Goal: Task Accomplishment & Management: Manage account settings

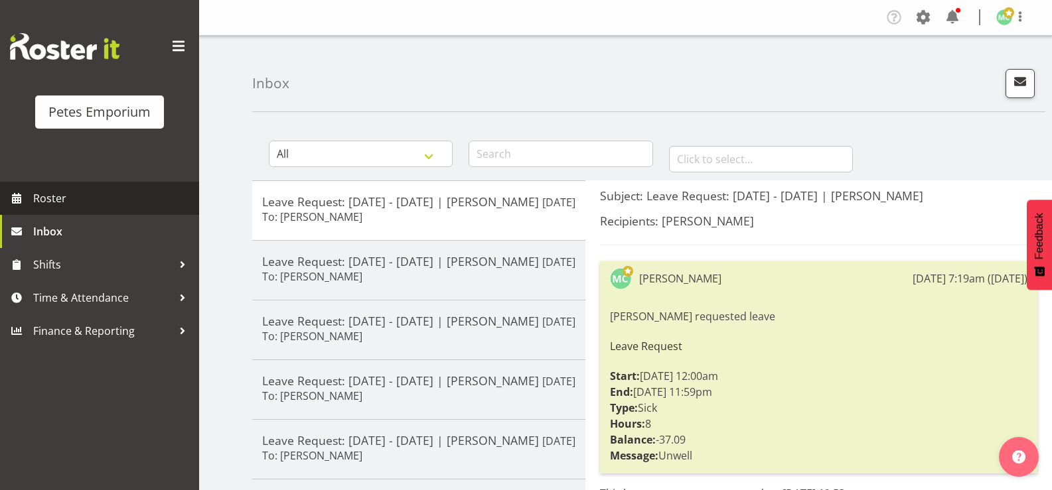
click at [61, 198] on span "Roster" at bounding box center [112, 198] width 159 height 20
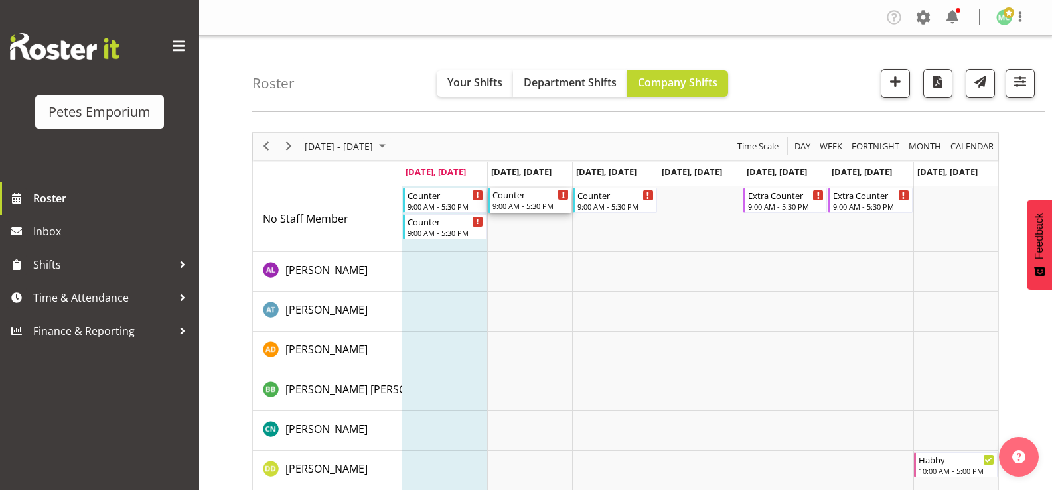
click at [536, 211] on div "9:00 AM - 5:30 PM" at bounding box center [530, 205] width 76 height 11
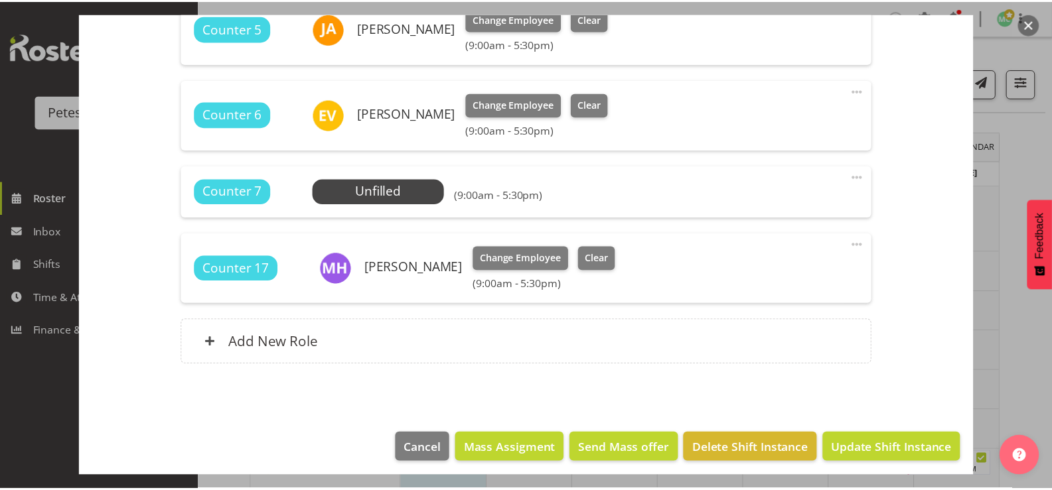
scroll to position [509, 0]
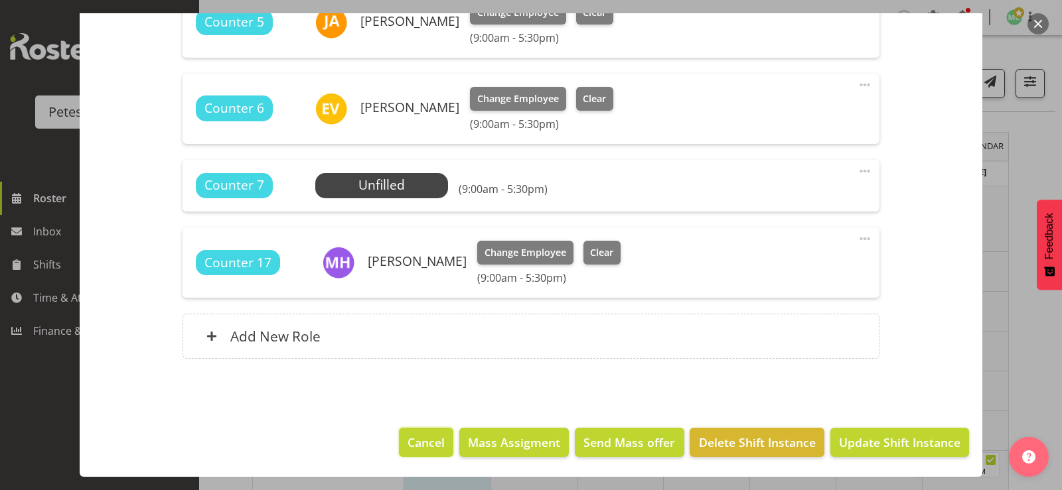
click at [419, 445] on span "Cancel" at bounding box center [425, 442] width 37 height 17
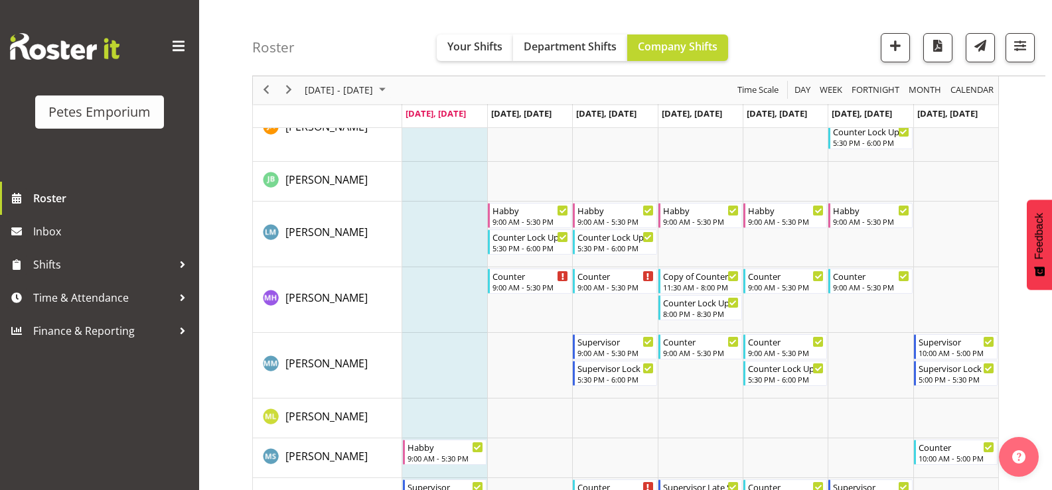
scroll to position [664, 0]
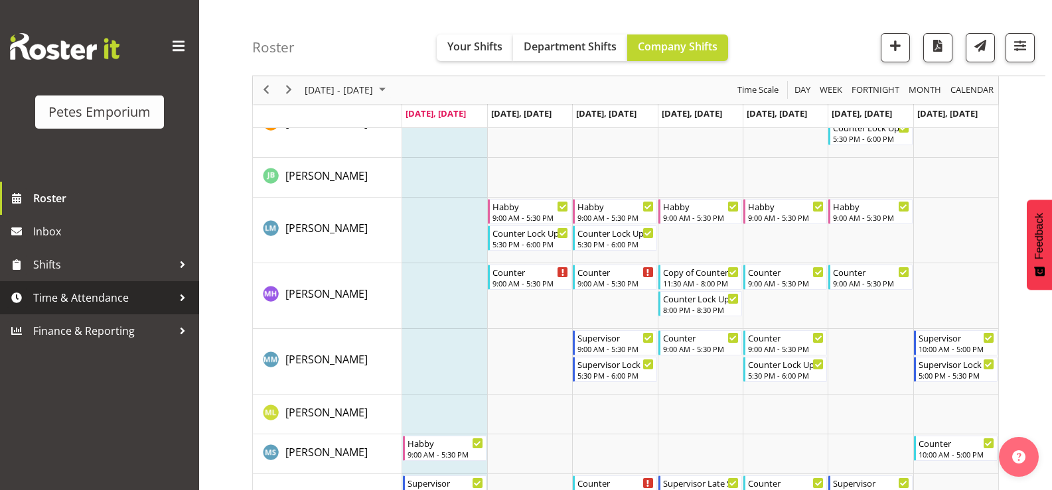
click at [110, 301] on span "Time & Attendance" at bounding box center [102, 298] width 139 height 20
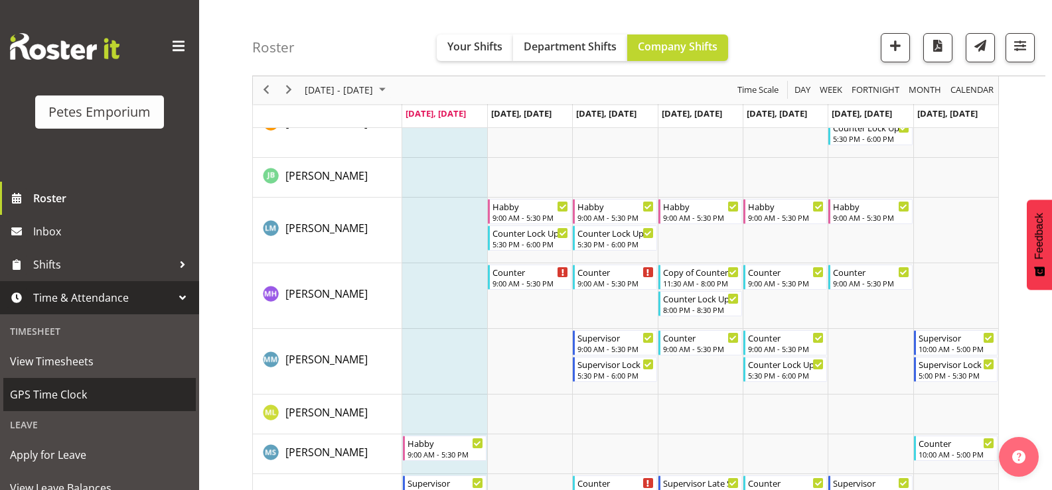
scroll to position [117, 0]
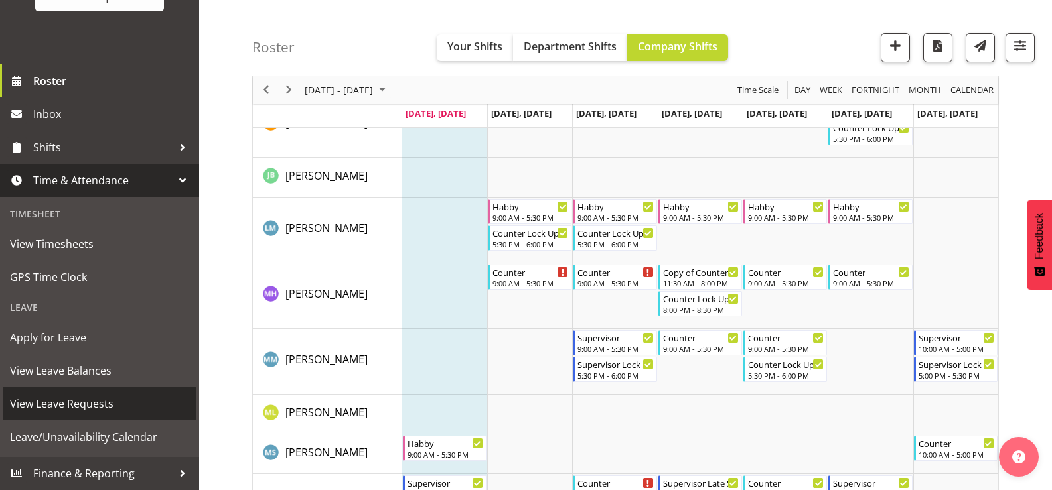
click at [111, 402] on span "View Leave Requests" at bounding box center [99, 404] width 179 height 20
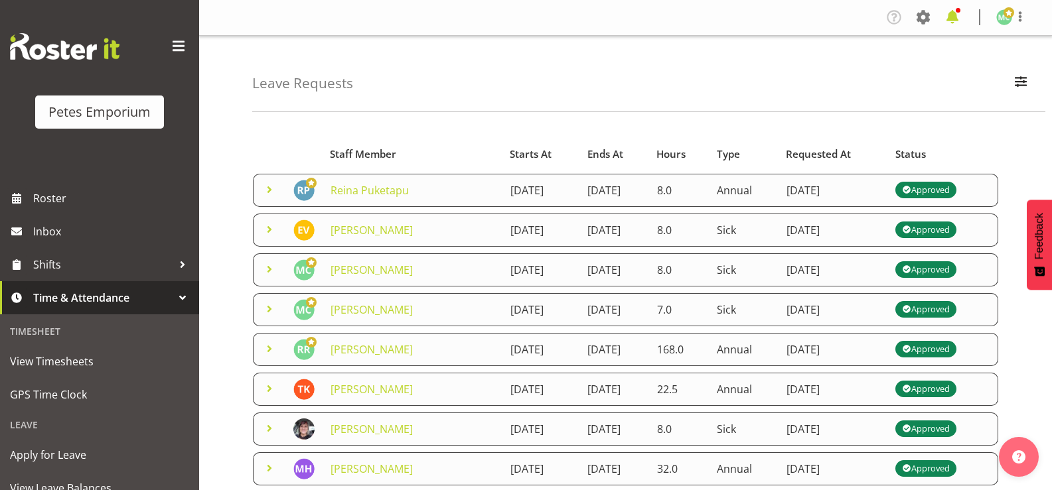
click at [945, 13] on span at bounding box center [952, 17] width 21 height 21
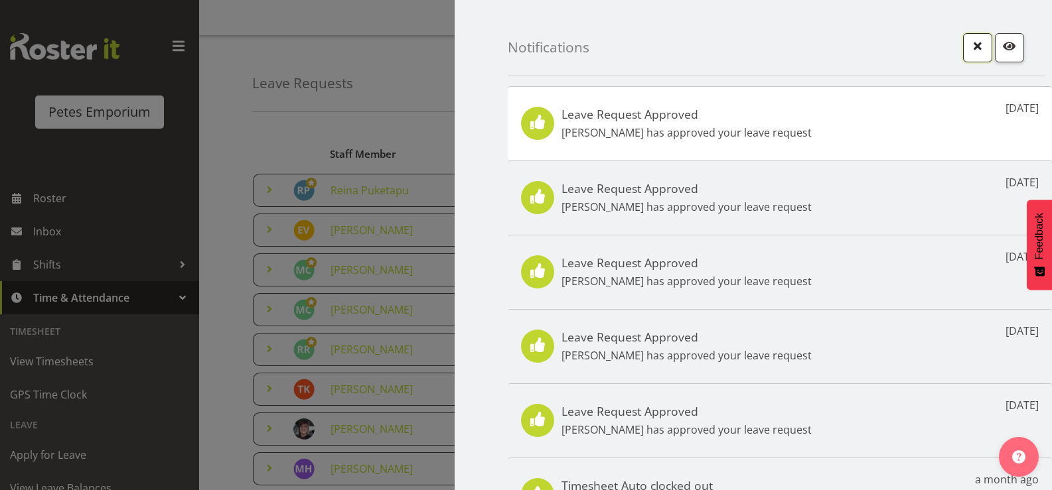
click at [963, 53] on button "button" at bounding box center [977, 47] width 29 height 29
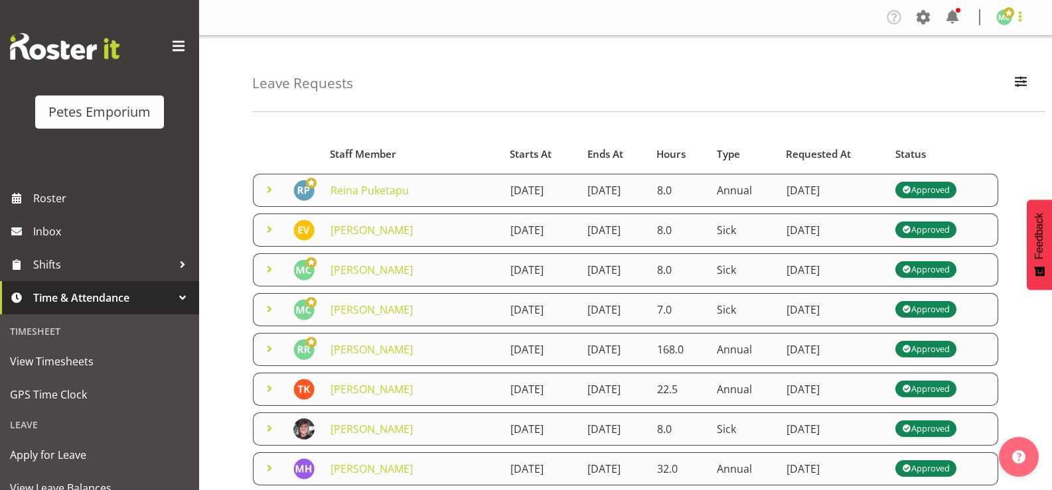
click at [1019, 13] on span at bounding box center [1020, 17] width 16 height 16
click at [988, 70] on link "Log Out" at bounding box center [964, 70] width 127 height 24
